Goal: Task Accomplishment & Management: Use online tool/utility

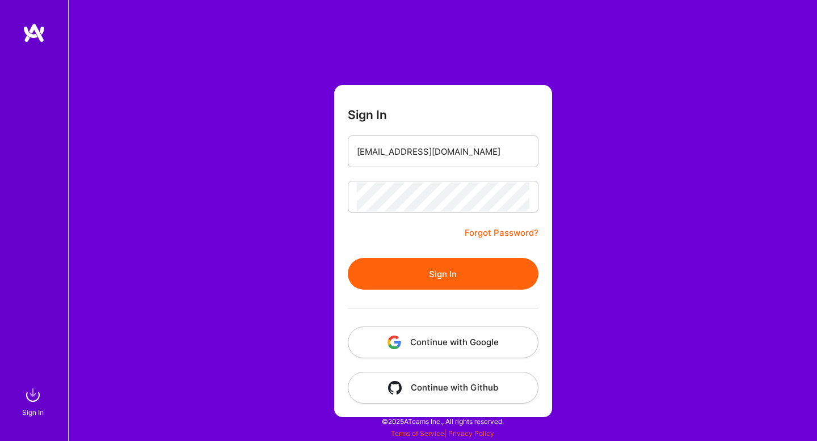
click at [482, 271] on button "Sign In" at bounding box center [443, 274] width 191 height 32
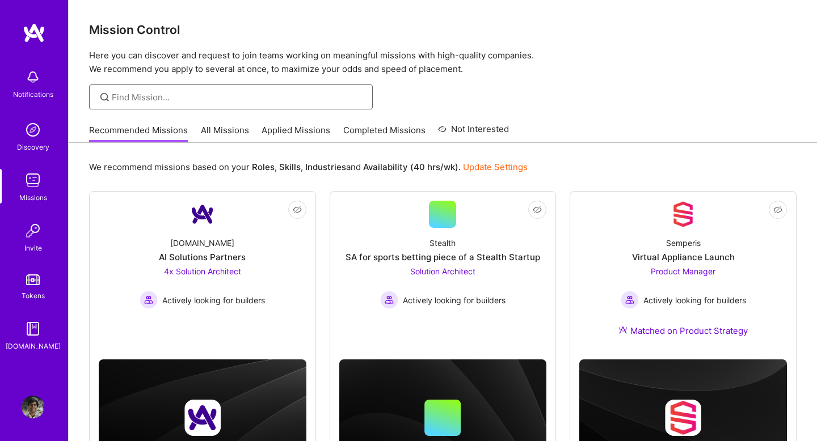
click at [240, 94] on input at bounding box center [238, 97] width 252 height 12
click at [235, 129] on link "All Missions" at bounding box center [225, 133] width 48 height 19
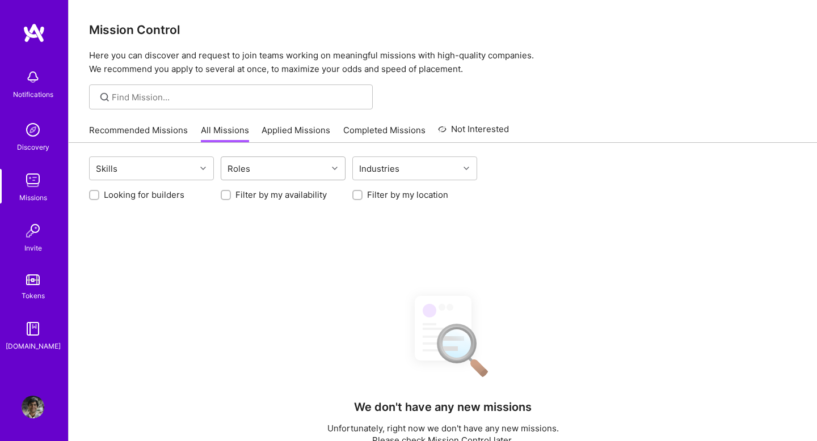
click at [309, 171] on div "Roles" at bounding box center [274, 168] width 106 height 23
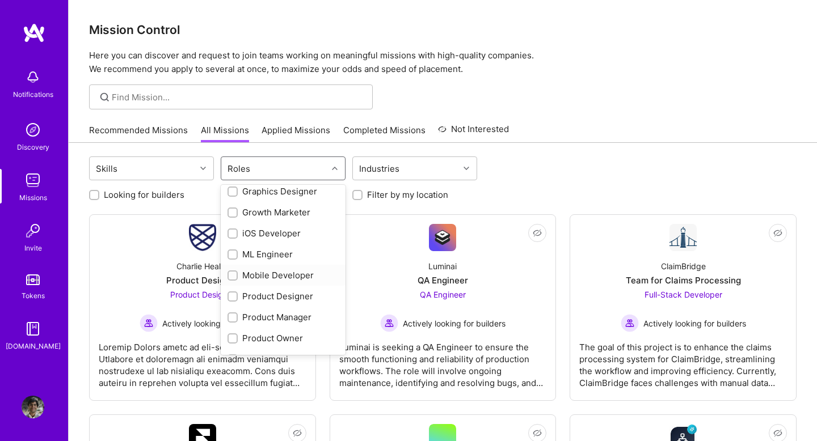
scroll to position [301, 0]
click at [290, 320] on div "Product Manager" at bounding box center [283, 317] width 111 height 12
checkbox input "true"
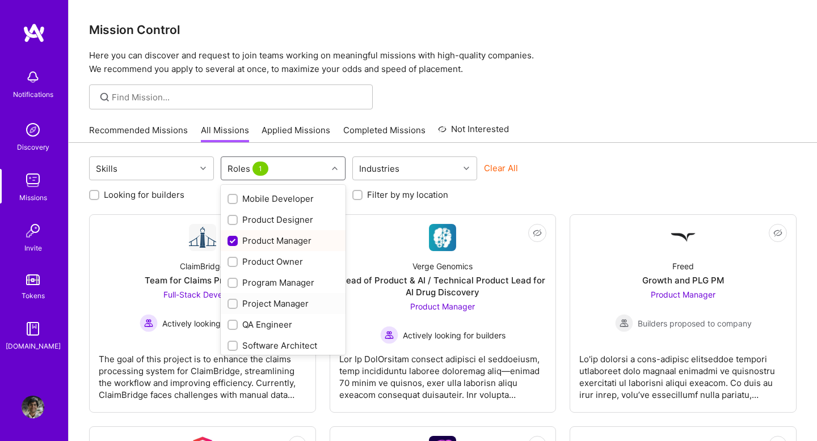
scroll to position [384, 0]
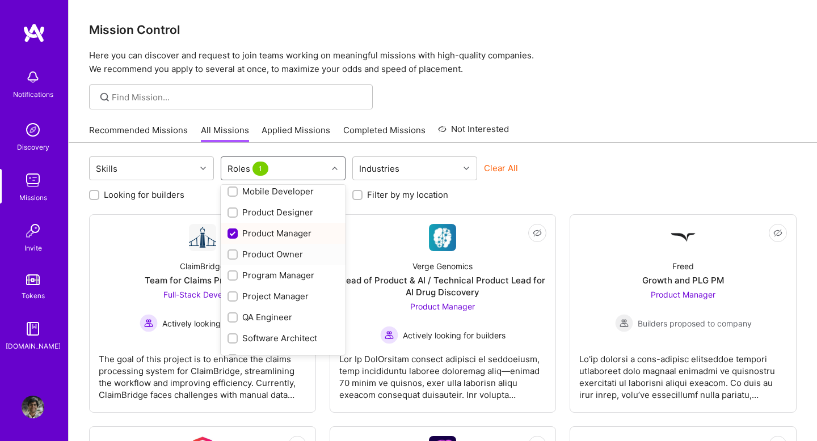
click at [276, 254] on div "Product Owner" at bounding box center [283, 255] width 111 height 12
checkbox input "true"
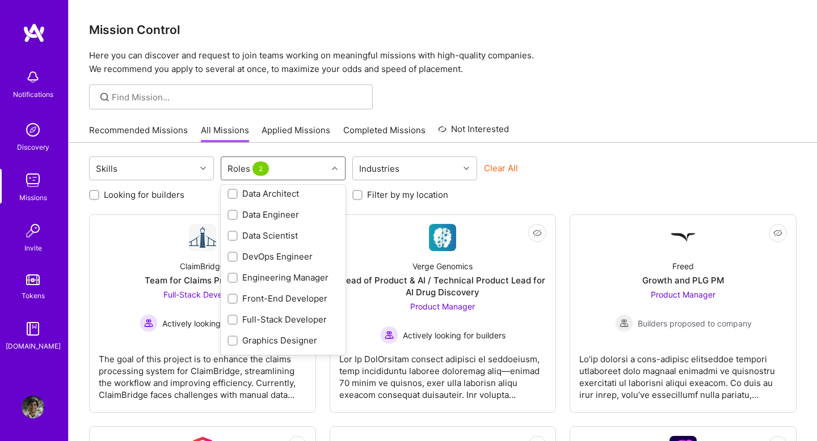
scroll to position [0, 0]
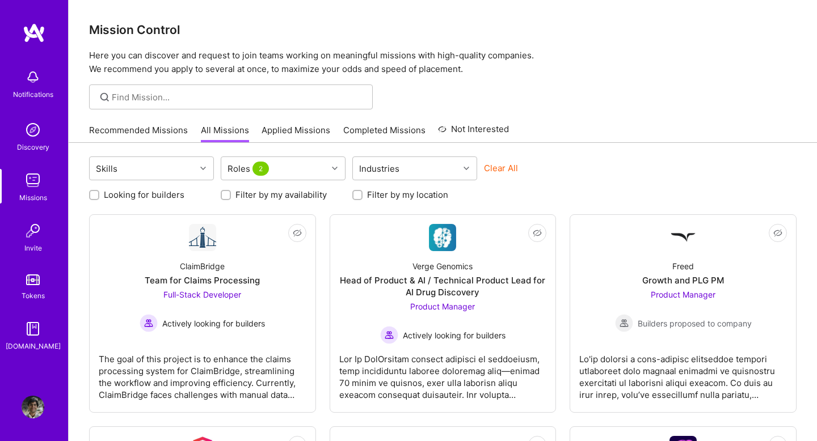
click at [628, 160] on div "Skills Roles 2 Industries Clear All" at bounding box center [443, 170] width 708 height 27
